Goal: Task Accomplishment & Management: Manage account settings

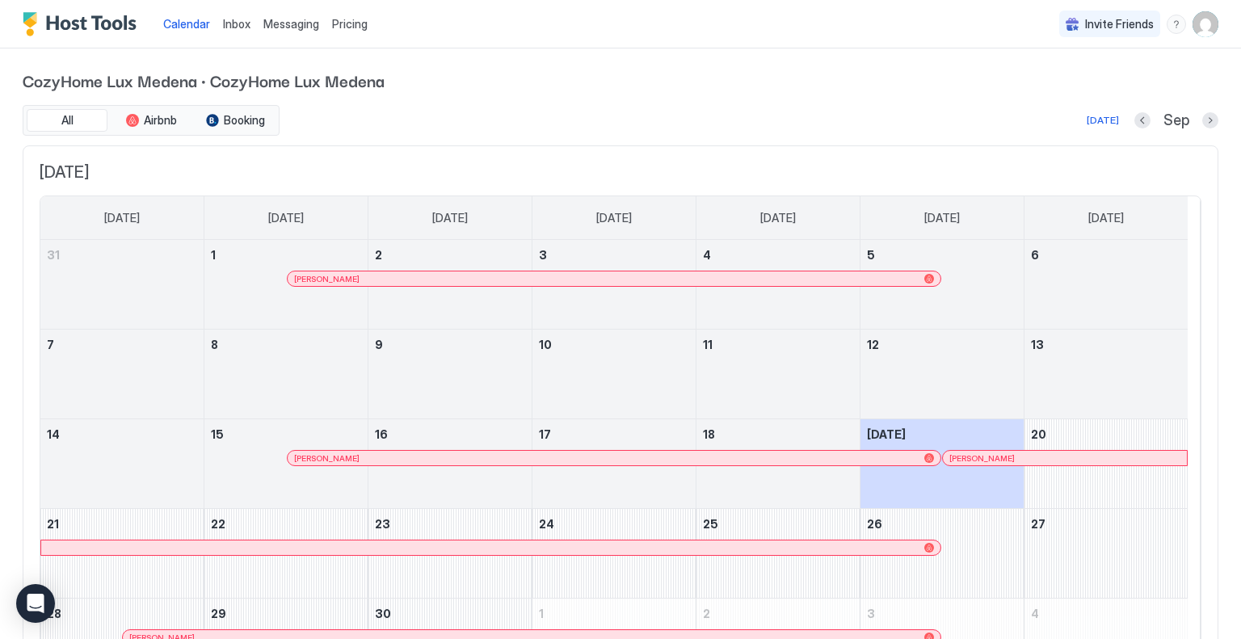
scroll to position [113, 0]
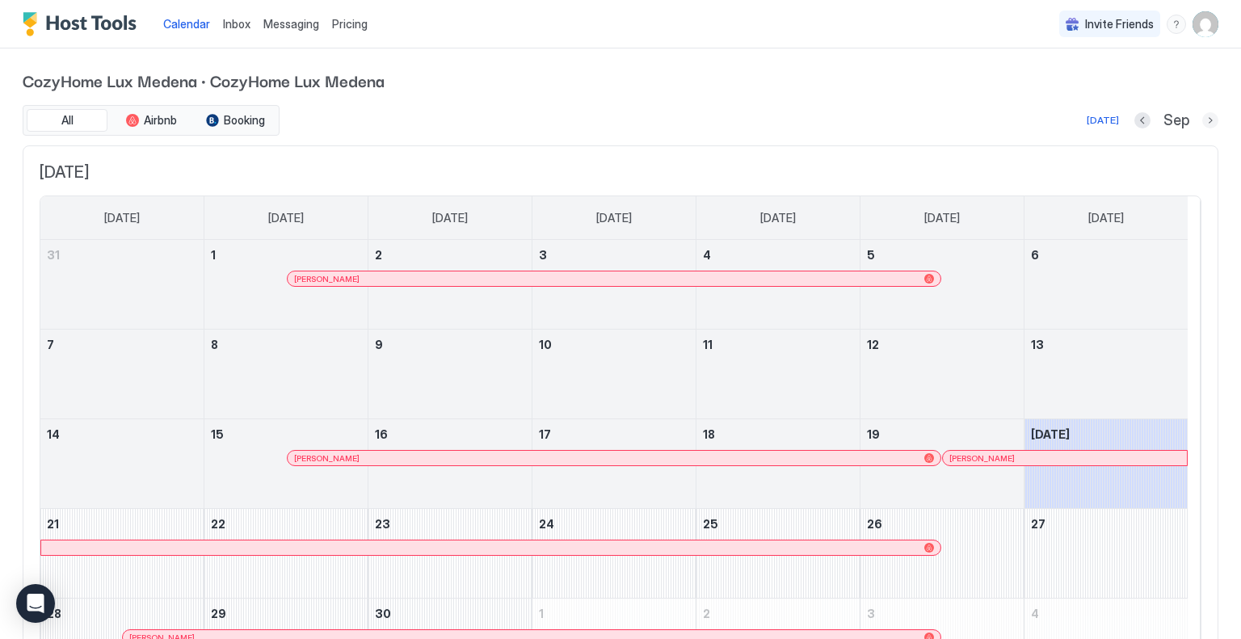
click at [1202, 114] on button "Next month" at bounding box center [1210, 120] width 16 height 16
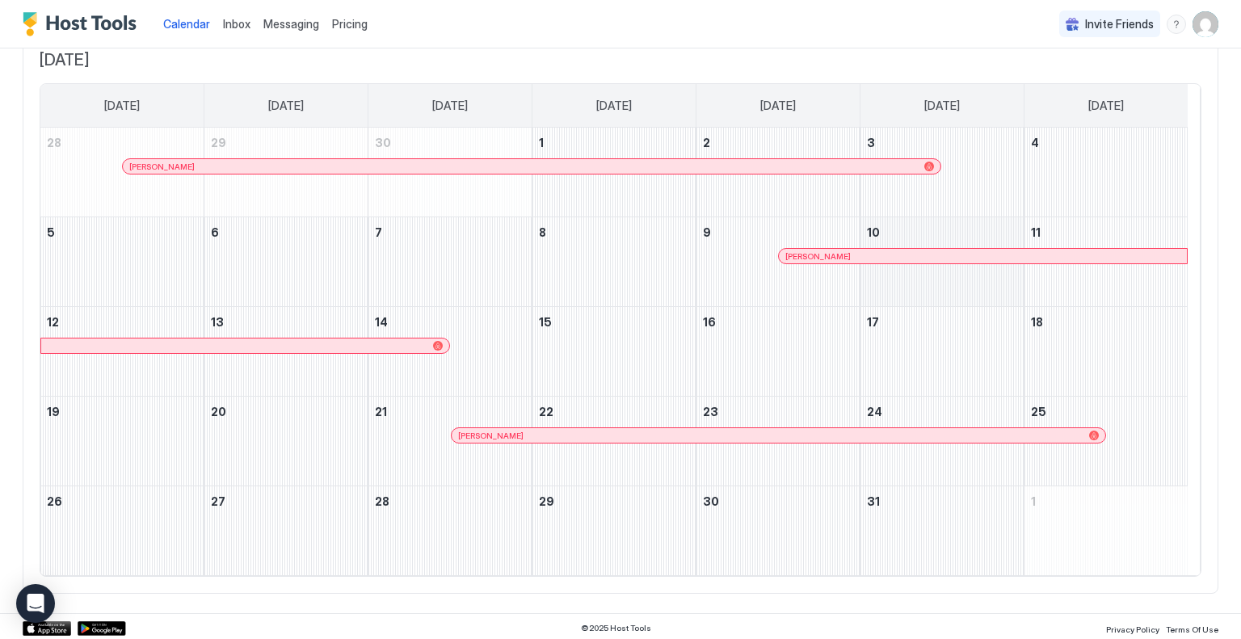
scroll to position [113, 0]
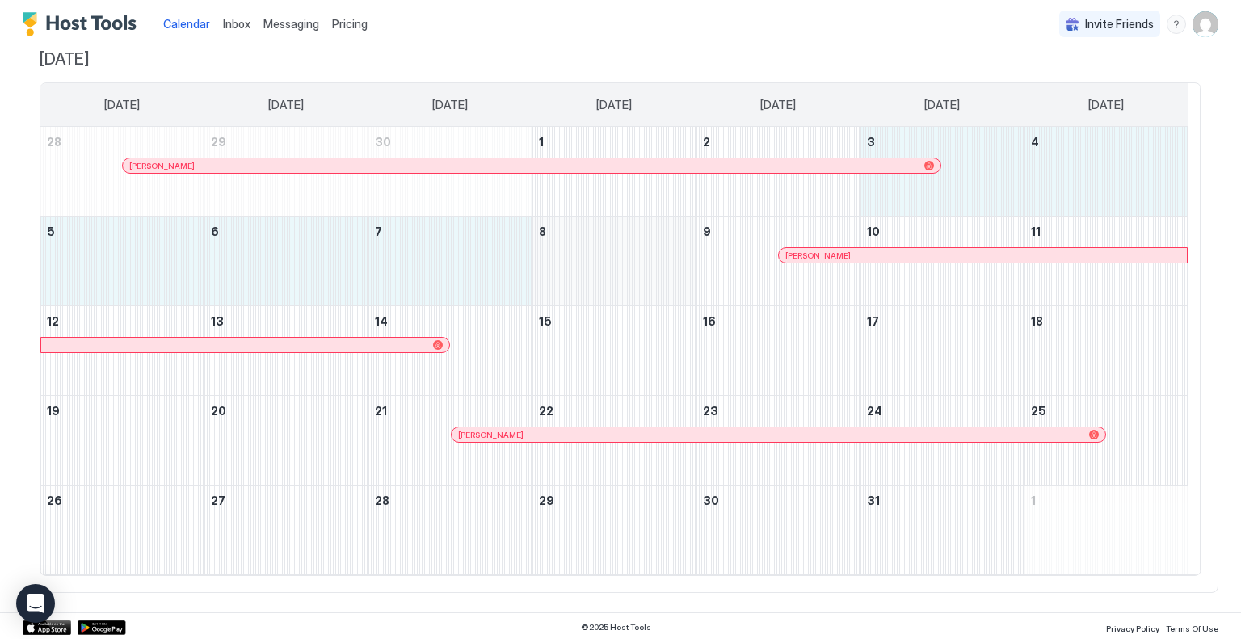
drag, startPoint x: 988, startPoint y: 184, endPoint x: 654, endPoint y: 261, distance: 343.1
click at [654, 261] on tbody "28 Edith Drouin 29 30 1 2 3 4 5 6 7 8 9 Αλεξανδροσ Κομπατσιαρησ 10 11 12 13 14 …" at bounding box center [613, 351] width 1147 height 448
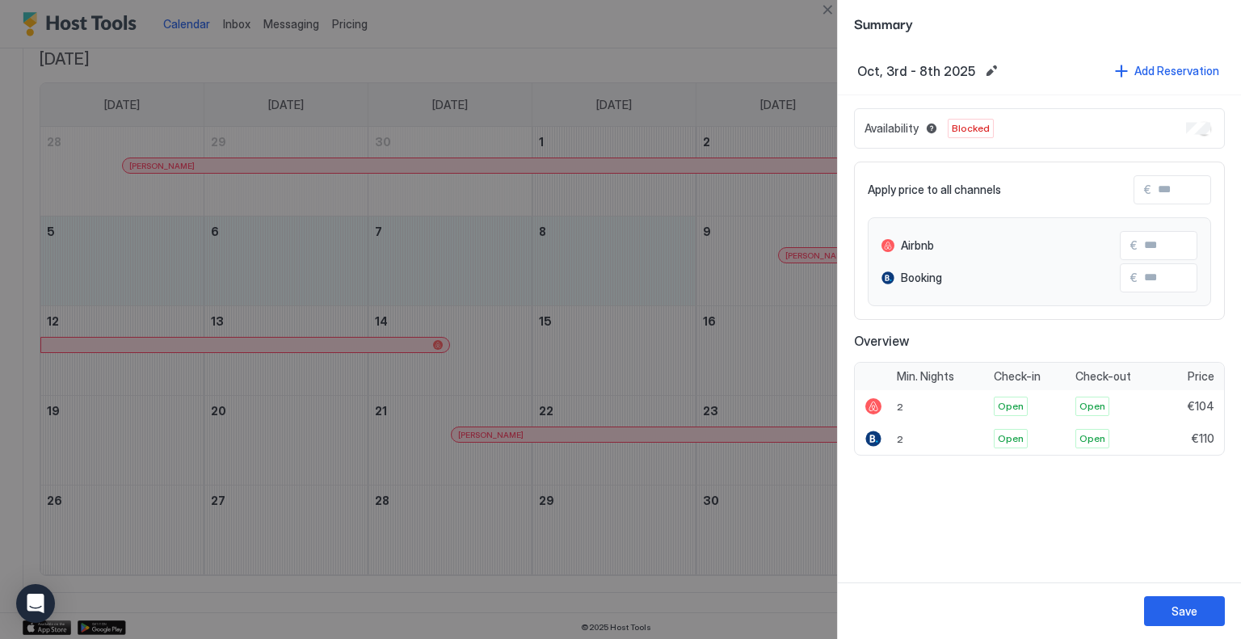
click at [1200, 120] on div "Availability Blocked" at bounding box center [1039, 128] width 371 height 40
click at [1192, 607] on div "Save" at bounding box center [1184, 611] width 26 height 17
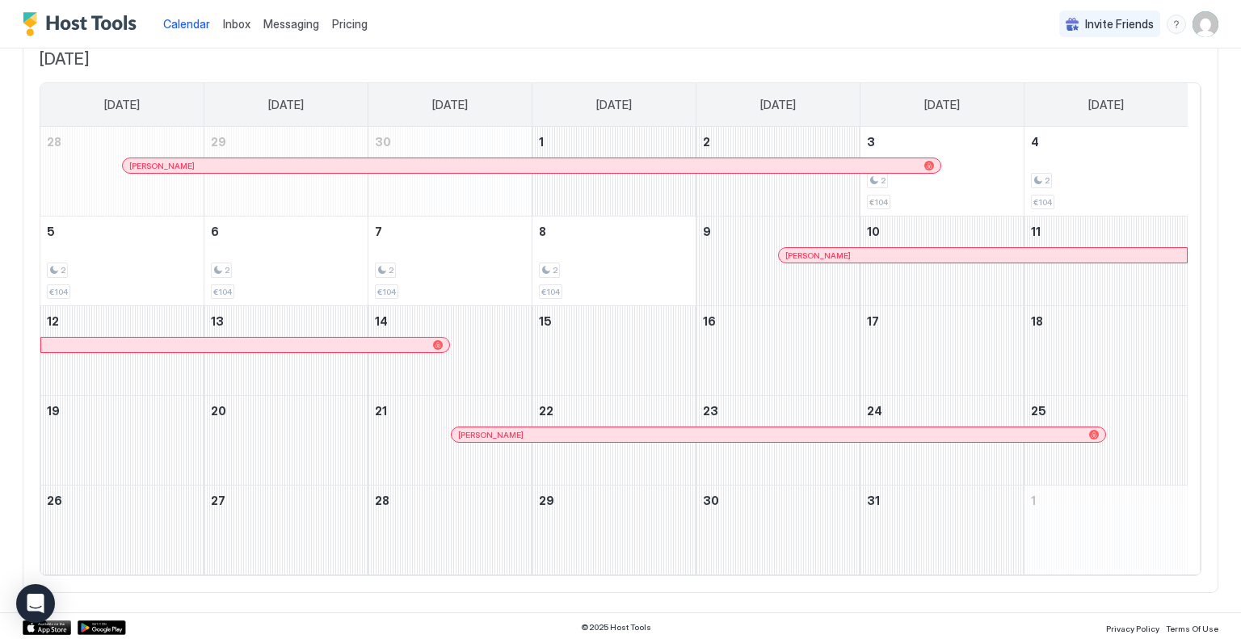
click at [345, 26] on span "Pricing" at bounding box center [350, 24] width 36 height 15
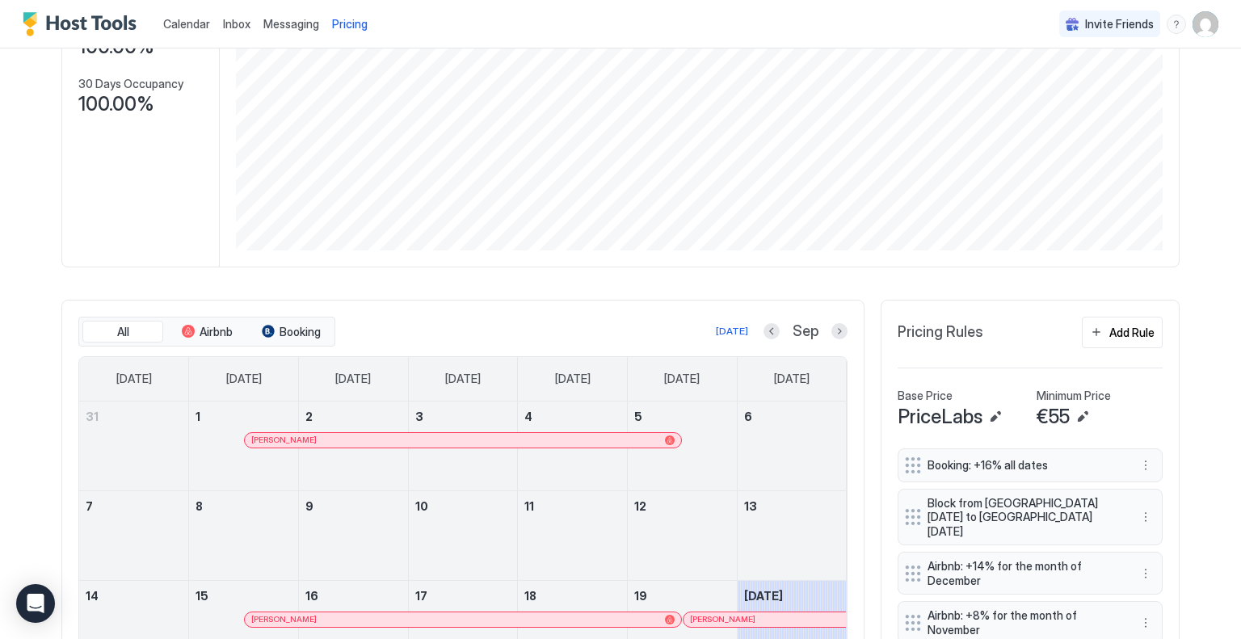
scroll to position [404, 0]
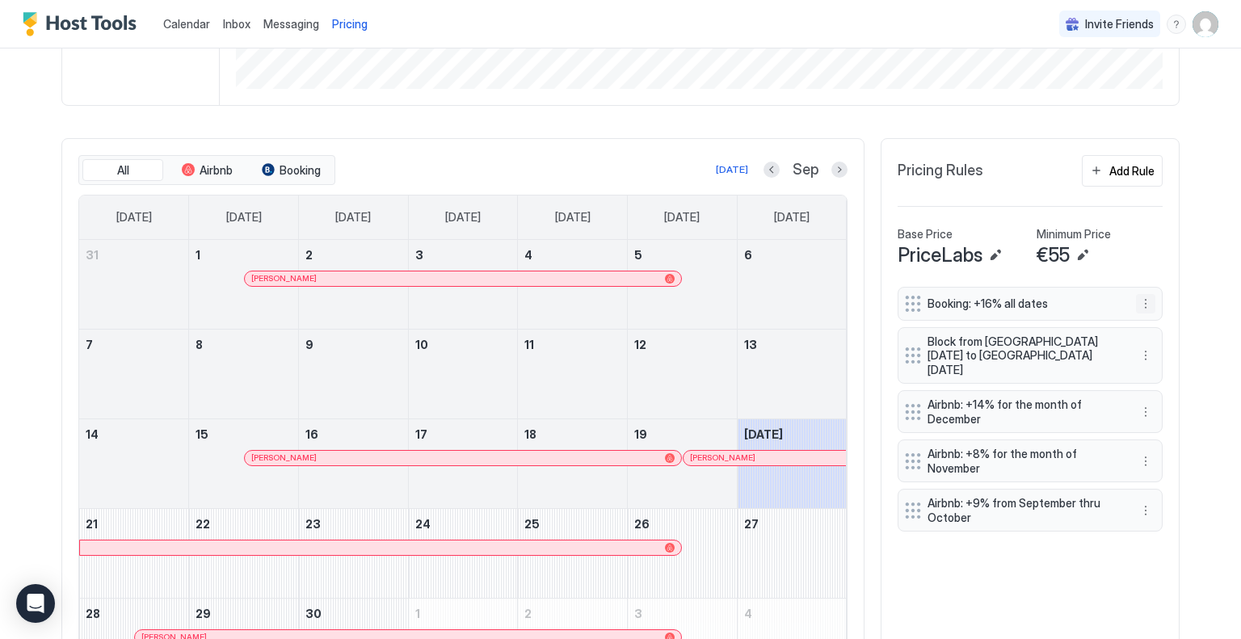
click at [1136, 305] on button "More options" at bounding box center [1145, 303] width 19 height 19
click at [1140, 320] on div "Edit" at bounding box center [1155, 324] width 36 height 12
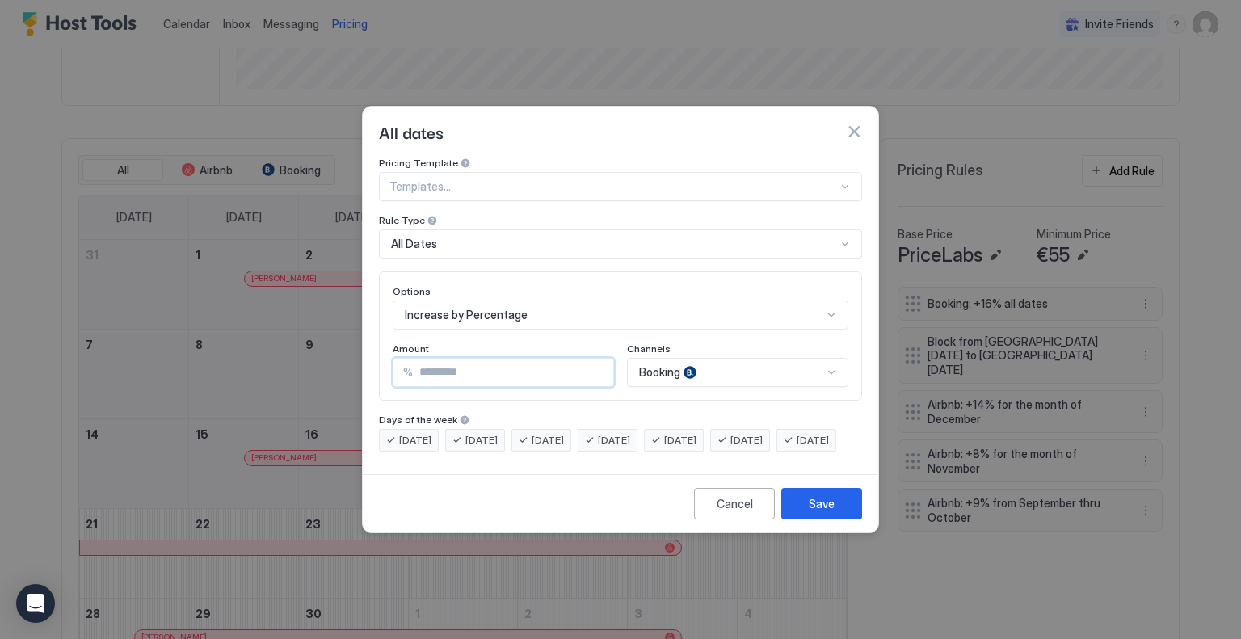
drag, startPoint x: 418, startPoint y: 364, endPoint x: 362, endPoint y: 347, distance: 59.3
click at [364, 354] on div "Pricing Template Templates... Rule Type All Dates Options Increase by Percentag…" at bounding box center [620, 312] width 515 height 311
type input "**"
click at [822, 512] on div "Save" at bounding box center [822, 503] width 26 height 17
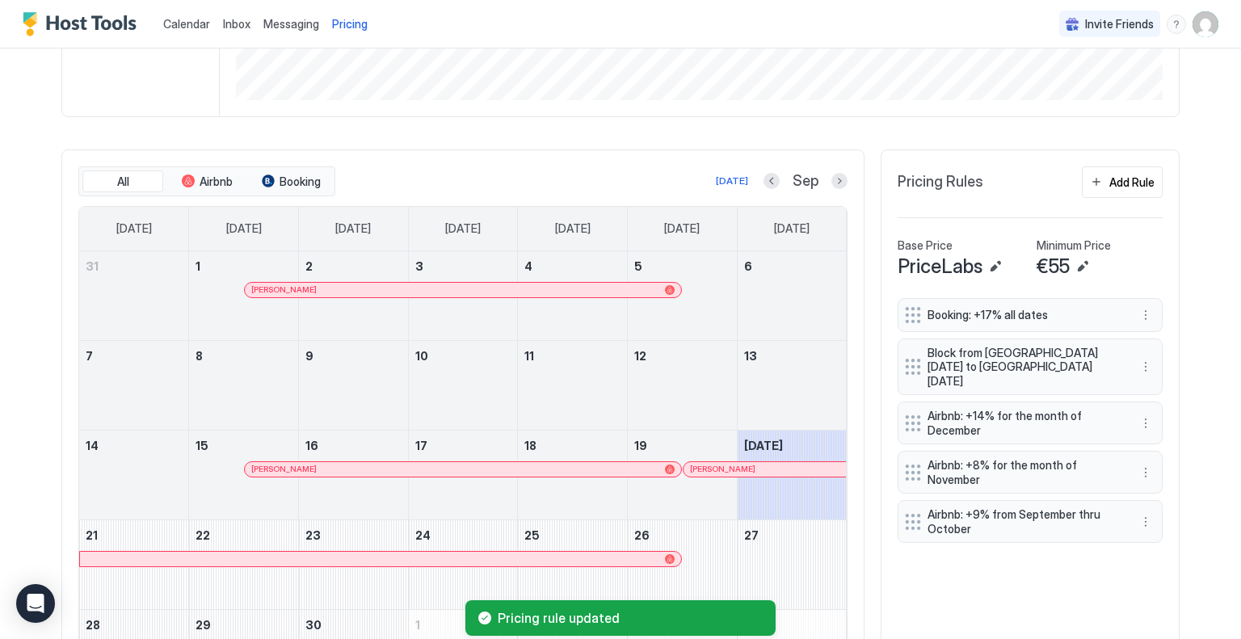
scroll to position [351, 0]
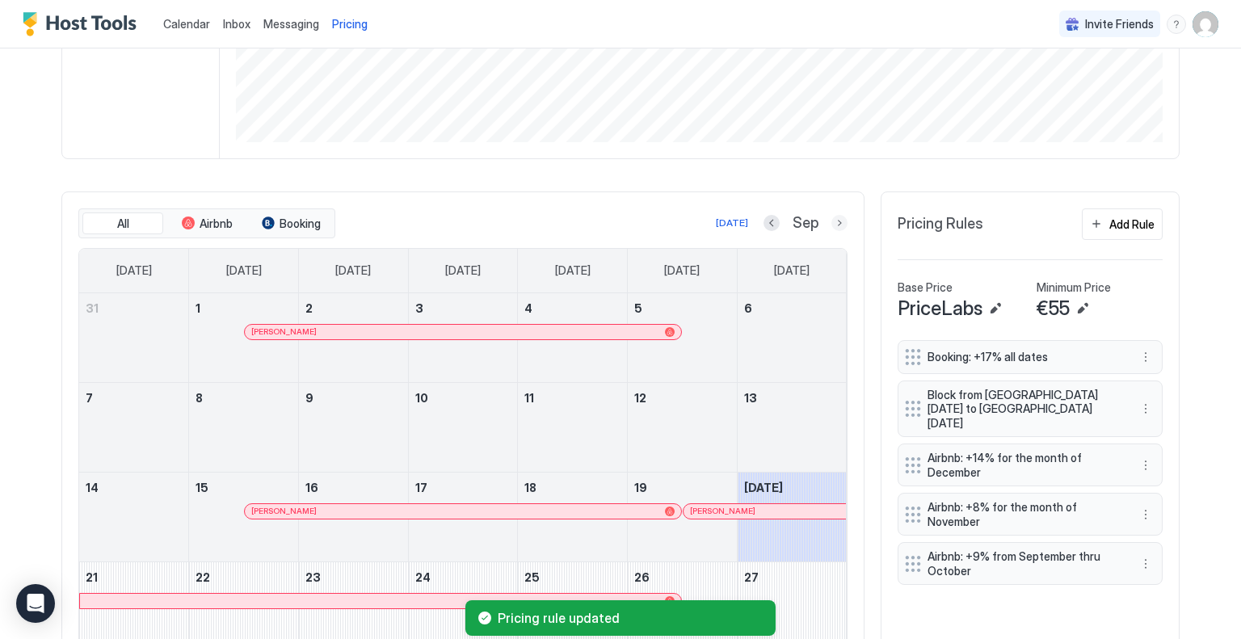
click at [832, 222] on button "Next month" at bounding box center [839, 223] width 16 height 16
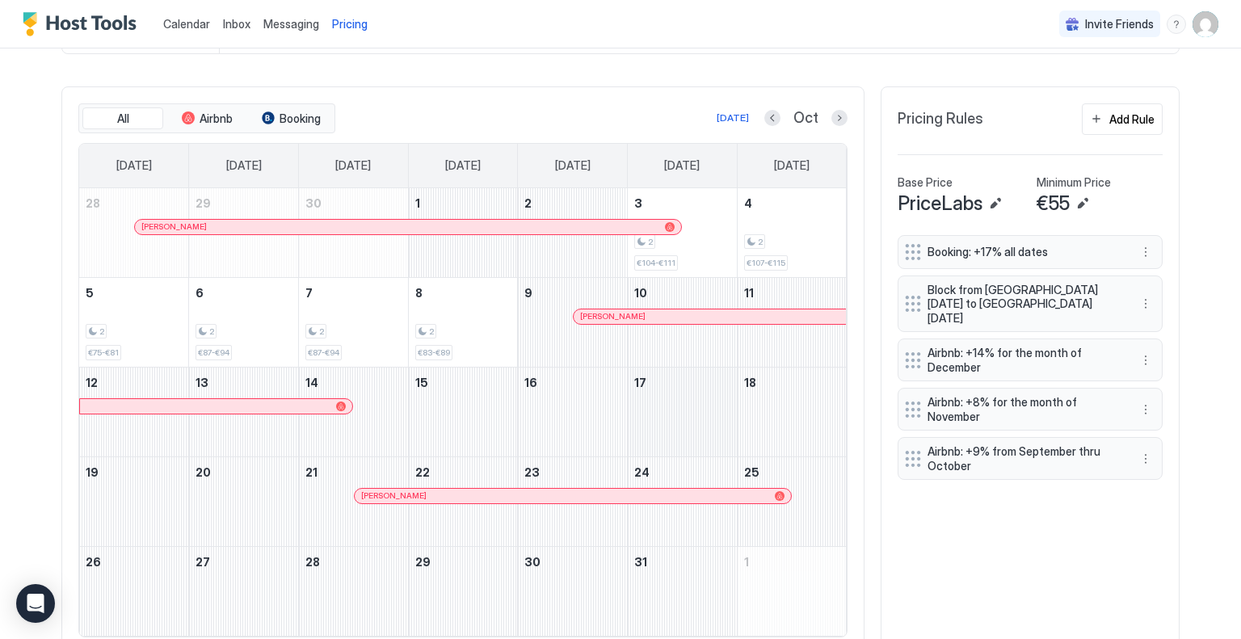
scroll to position [431, 0]
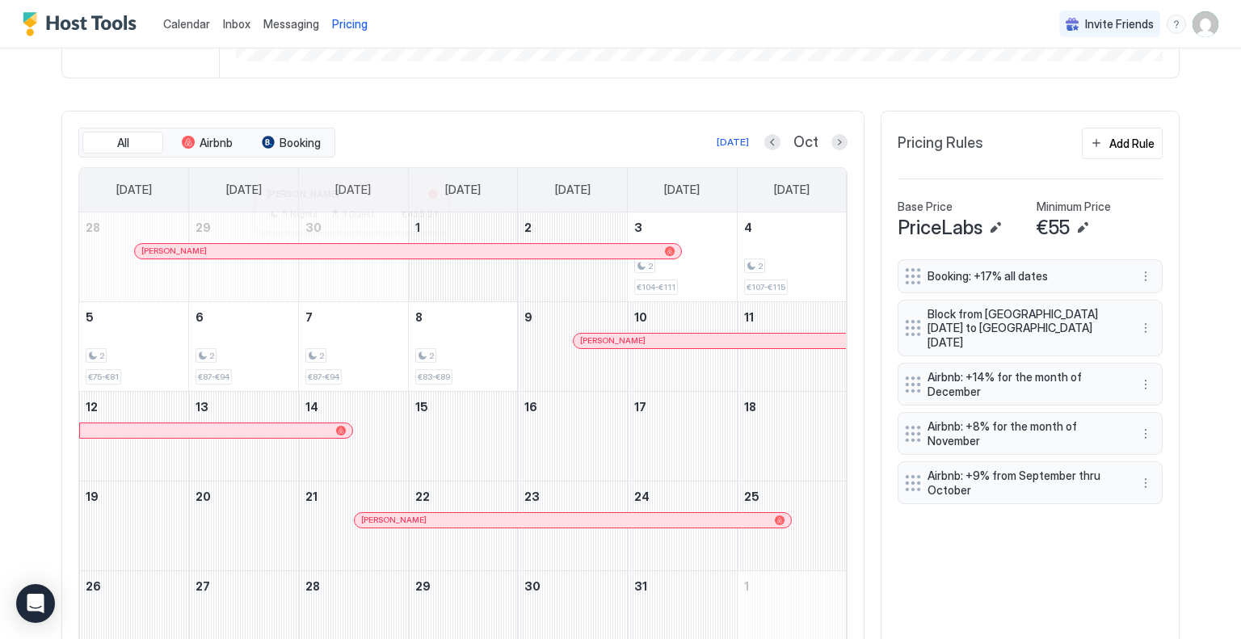
click at [346, 248] on div at bounding box center [352, 251] width 13 height 13
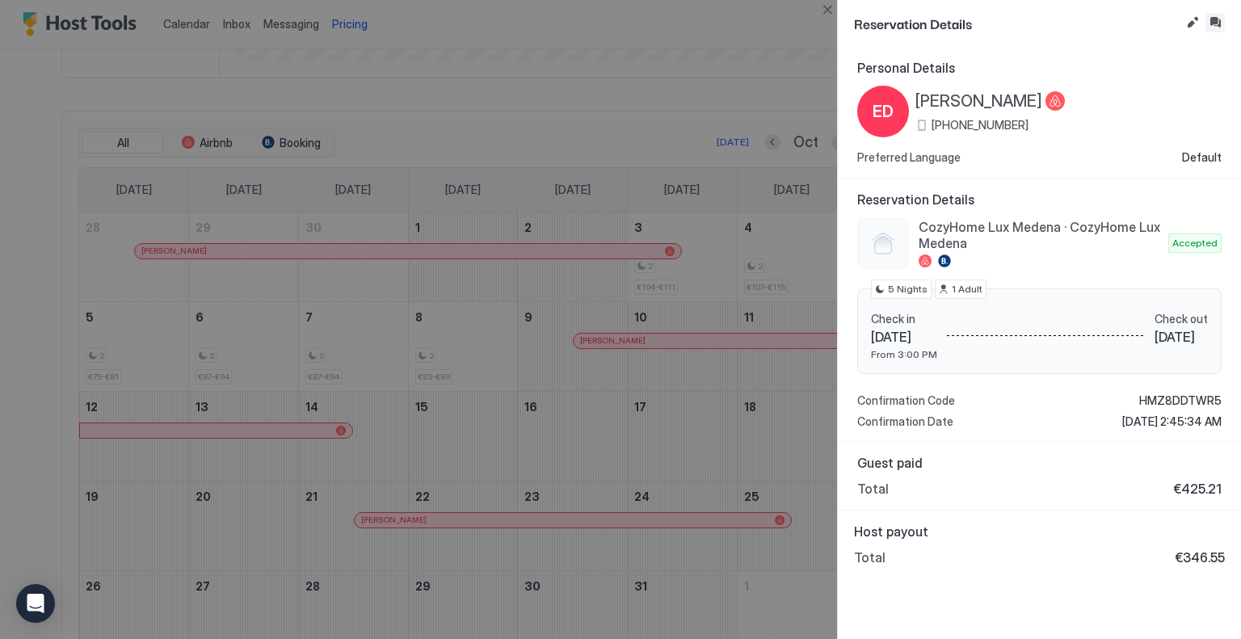
click at [1212, 19] on button "Inbox" at bounding box center [1214, 22] width 19 height 19
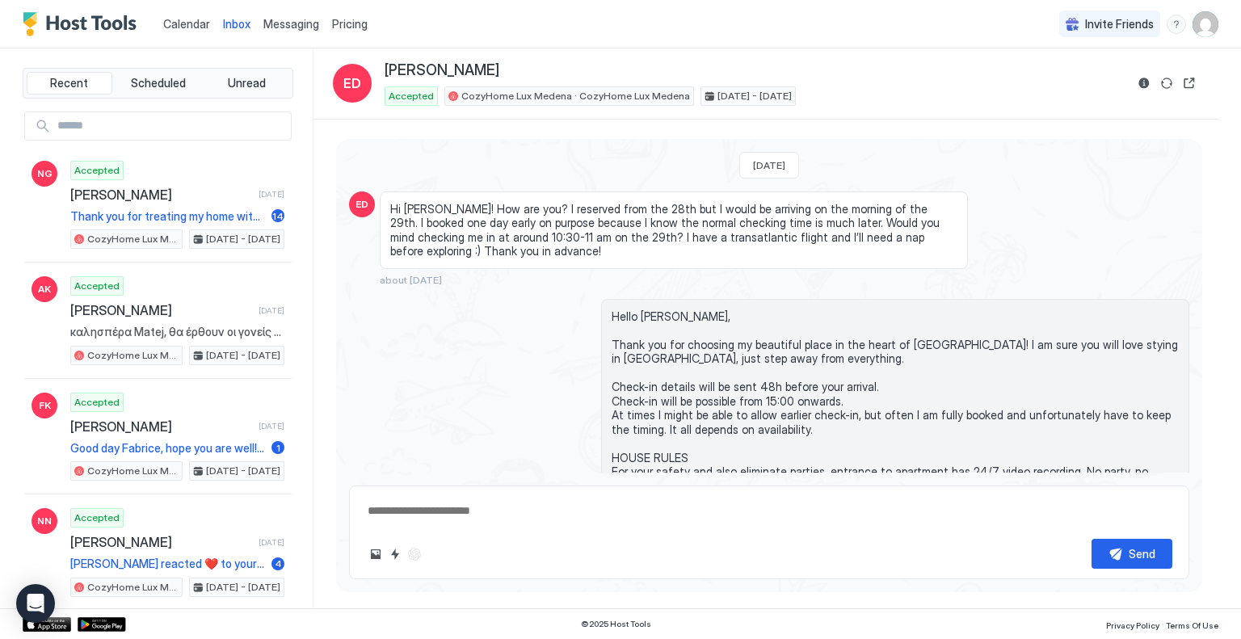
type textarea "*"
